Goal: Task Accomplishment & Management: Manage account settings

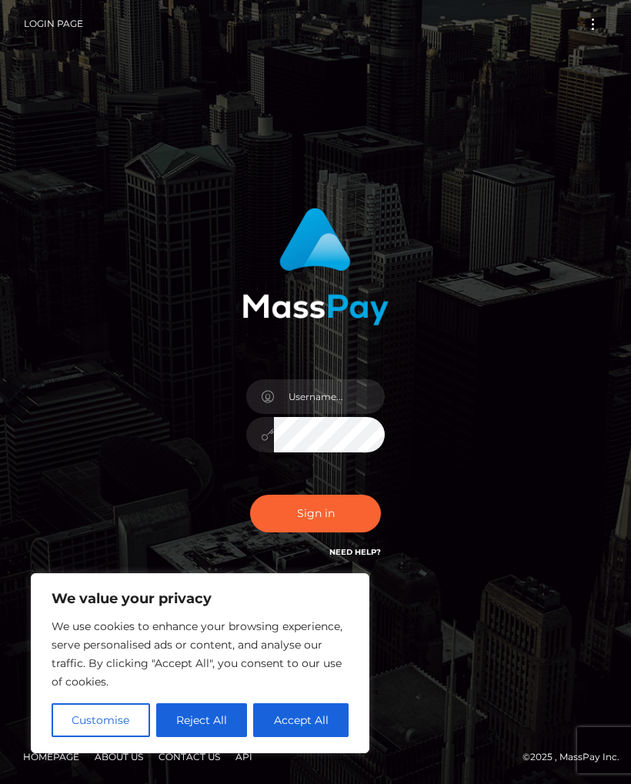
click at [313, 724] on button "Accept All" at bounding box center [300, 721] width 95 height 34
checkbox input "true"
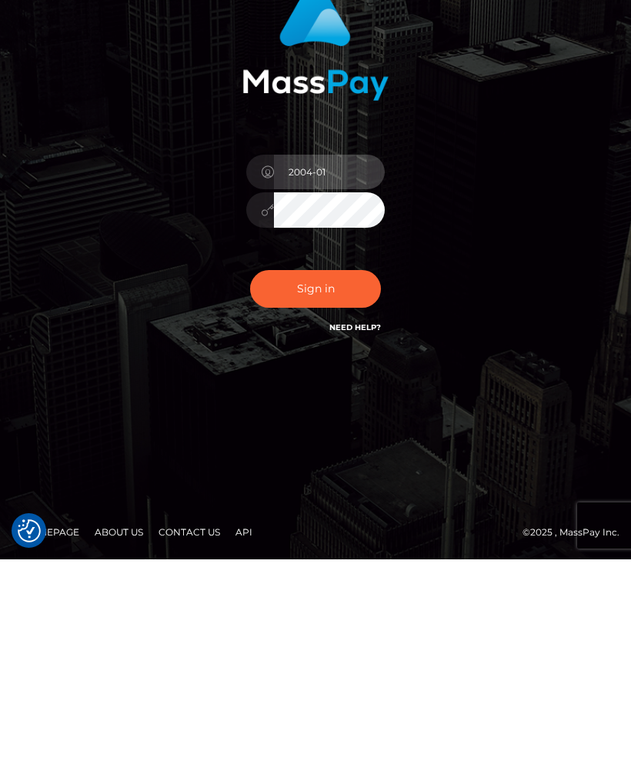
scroll to position [80, 0]
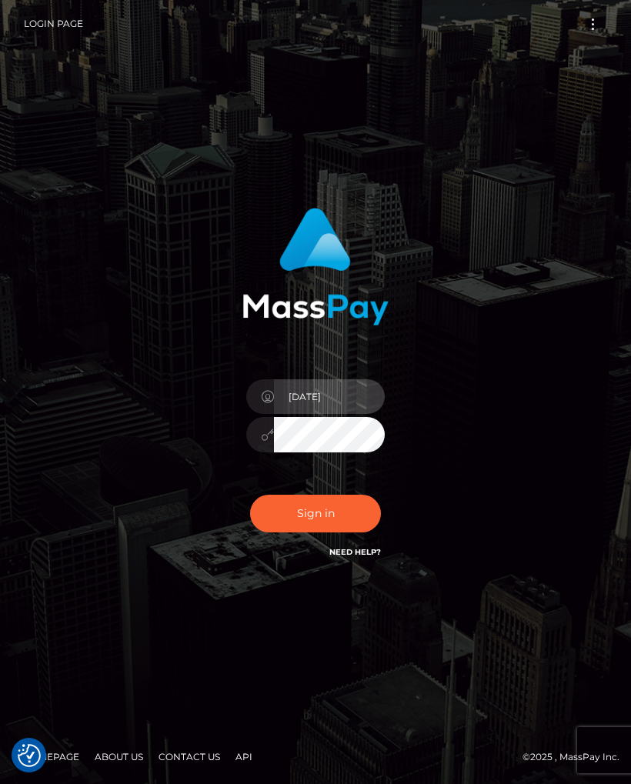
type input "2004-01-26"
click at [329, 495] on button "Sign in" at bounding box center [315, 514] width 131 height 38
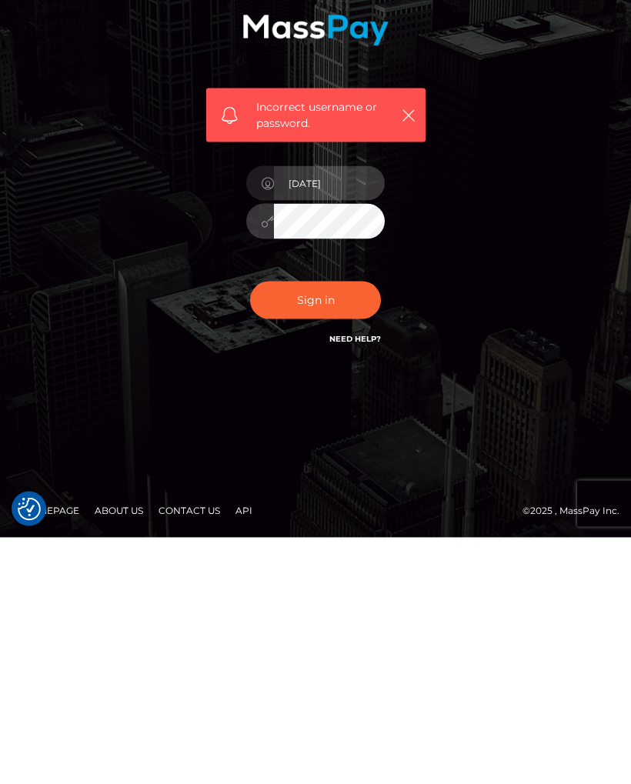
click at [319, 413] on input "2004-01-26" at bounding box center [329, 430] width 111 height 35
click at [334, 413] on input "2004-01-26" at bounding box center [329, 430] width 111 height 35
click at [333, 413] on input "2004-01-26" at bounding box center [329, 430] width 111 height 35
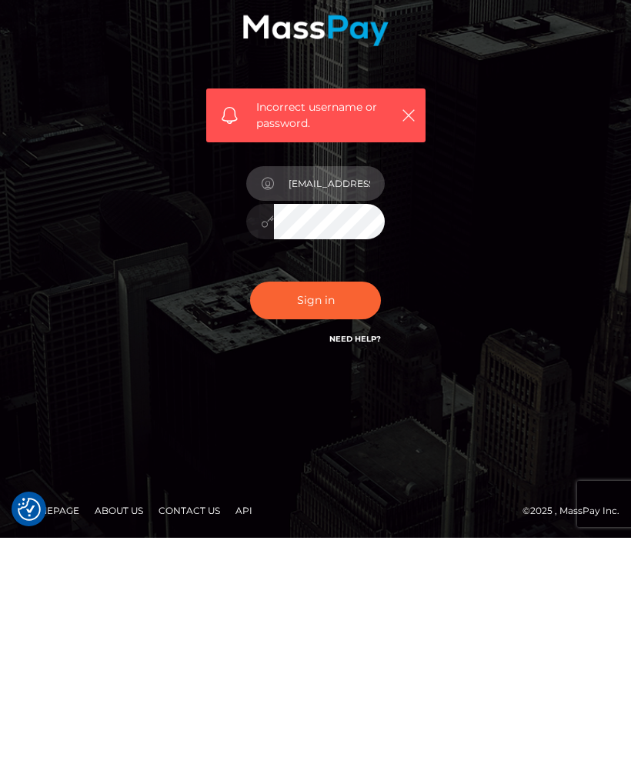
type input "kayylla15@icloud.com"
click at [334, 528] on button "Sign in" at bounding box center [315, 547] width 131 height 38
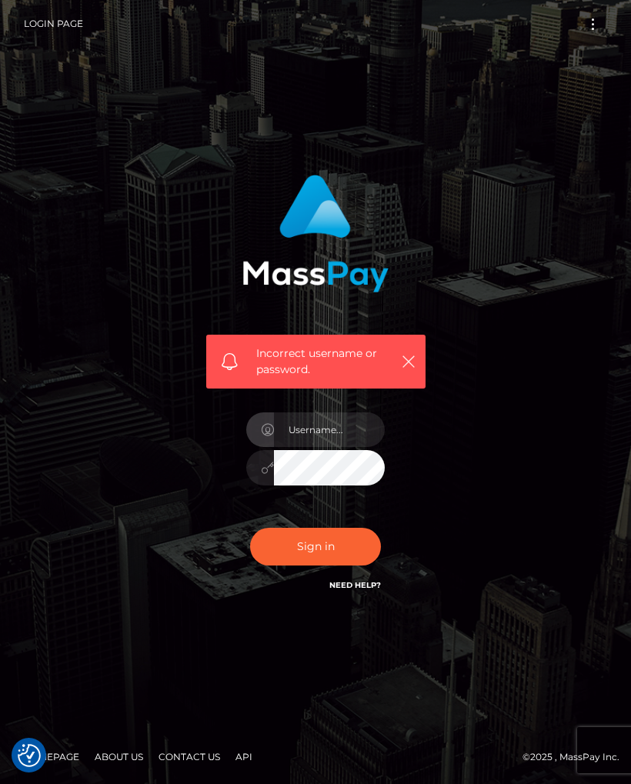
click at [356, 590] on link "Need Help?" at bounding box center [356, 585] width 52 height 10
click at [413, 385] on div "Incorrect username or password." at bounding box center [315, 362] width 219 height 55
click at [600, 20] on button "Toggle navigation" at bounding box center [593, 24] width 28 height 21
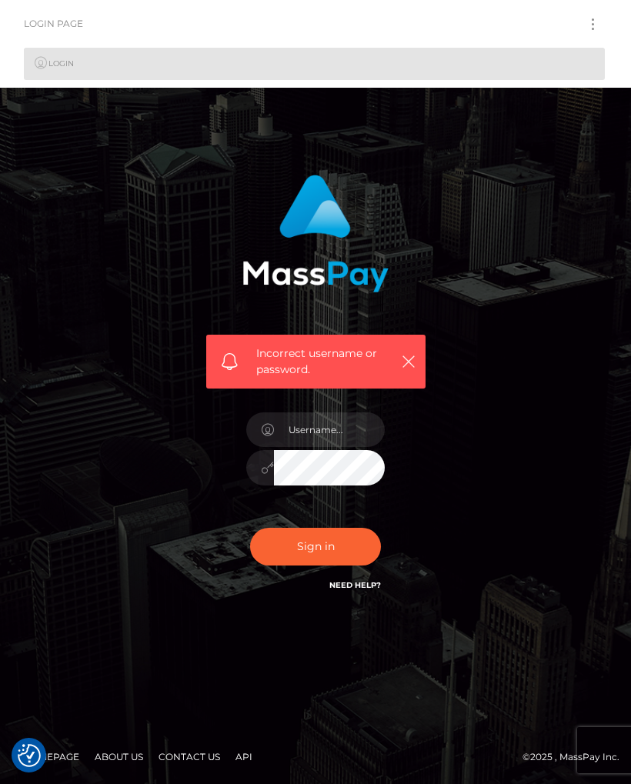
click at [527, 65] on link "Login" at bounding box center [314, 64] width 581 height 32
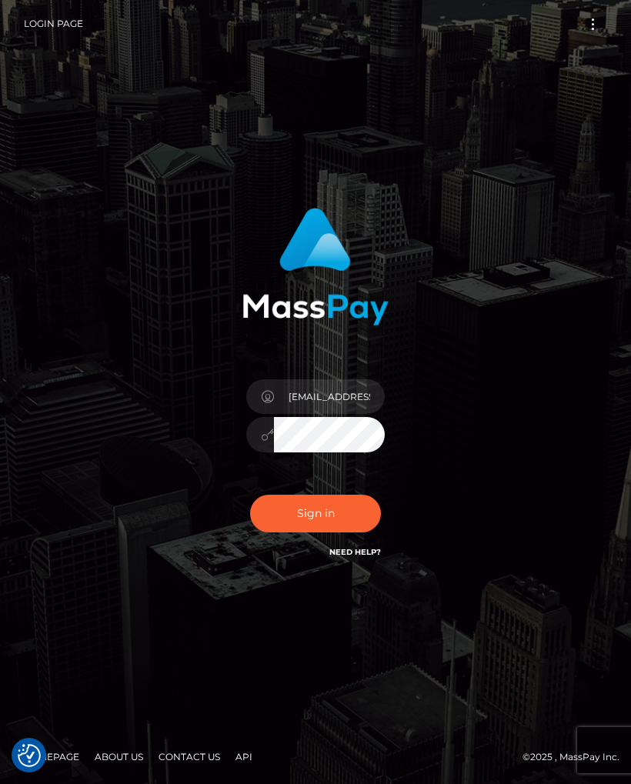
type input "[EMAIL_ADDRESS][DOMAIN_NAME]"
click at [317, 533] on button "Sign in" at bounding box center [315, 514] width 131 height 38
